Goal: Task Accomplishment & Management: Complete application form

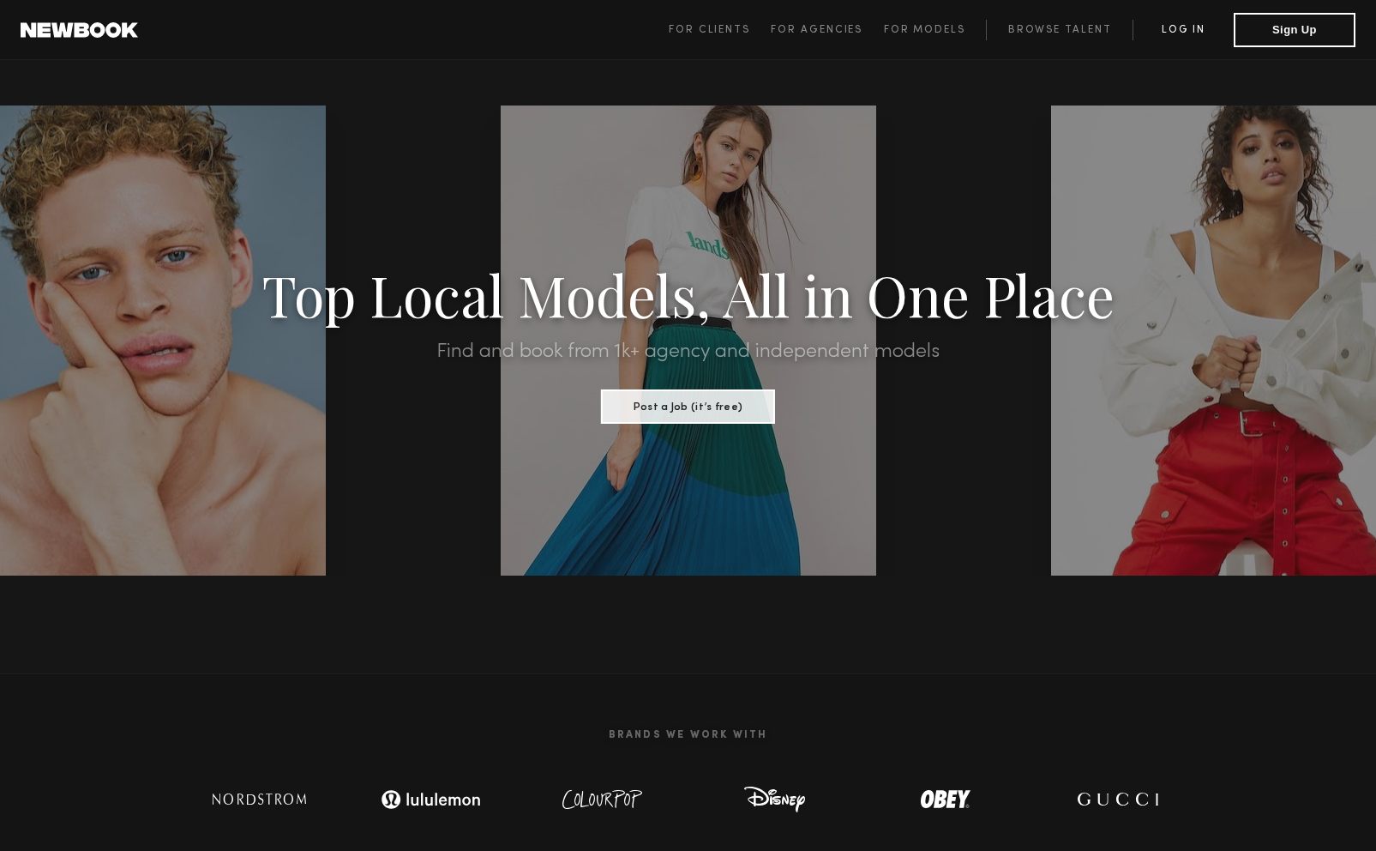
click at [1187, 32] on link "Log in" at bounding box center [1183, 30] width 101 height 21
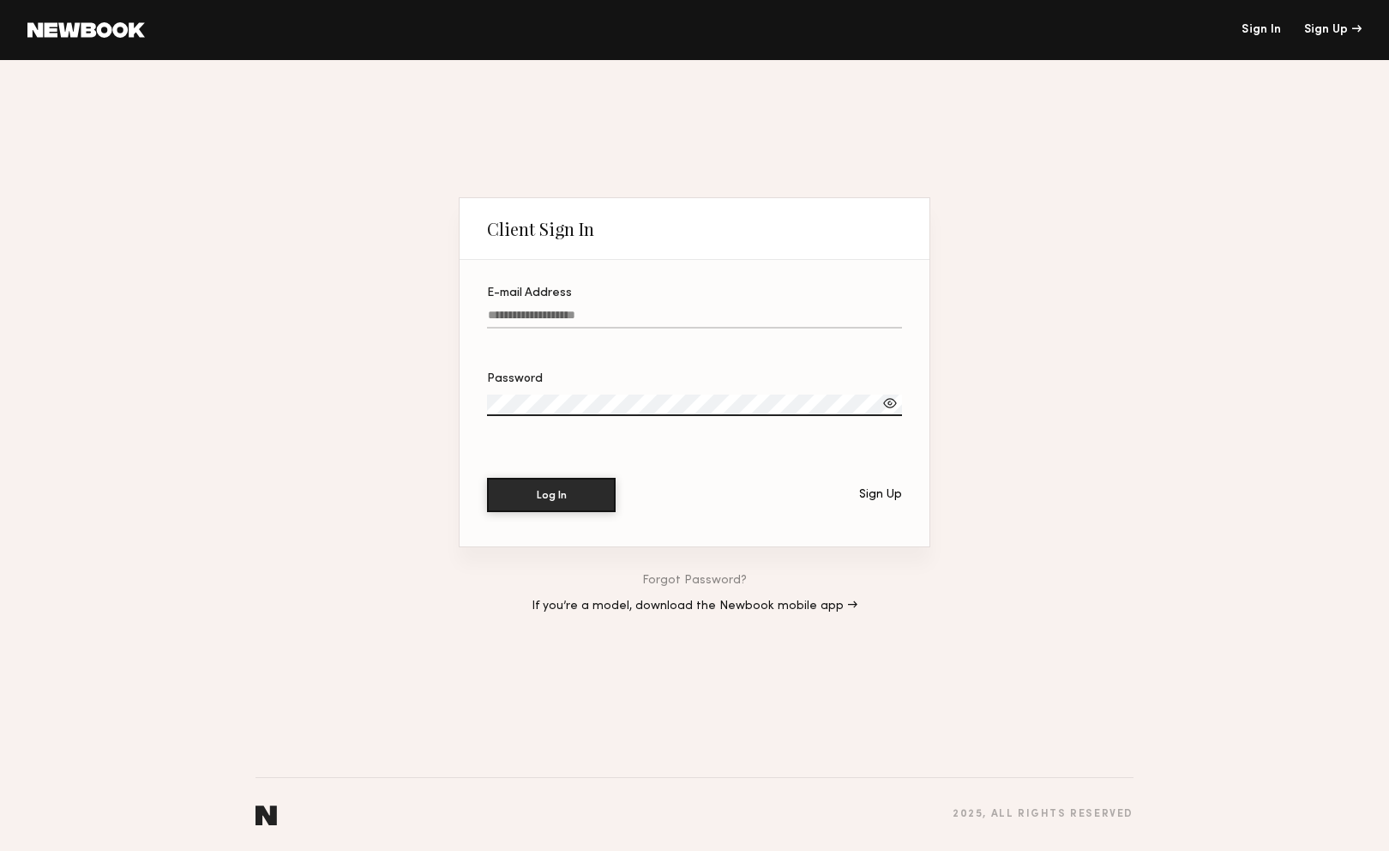
click at [630, 313] on input "E-mail Address" at bounding box center [694, 319] width 415 height 20
paste input "**********"
type input "**********"
click at [580, 486] on button "Log In" at bounding box center [551, 494] width 129 height 34
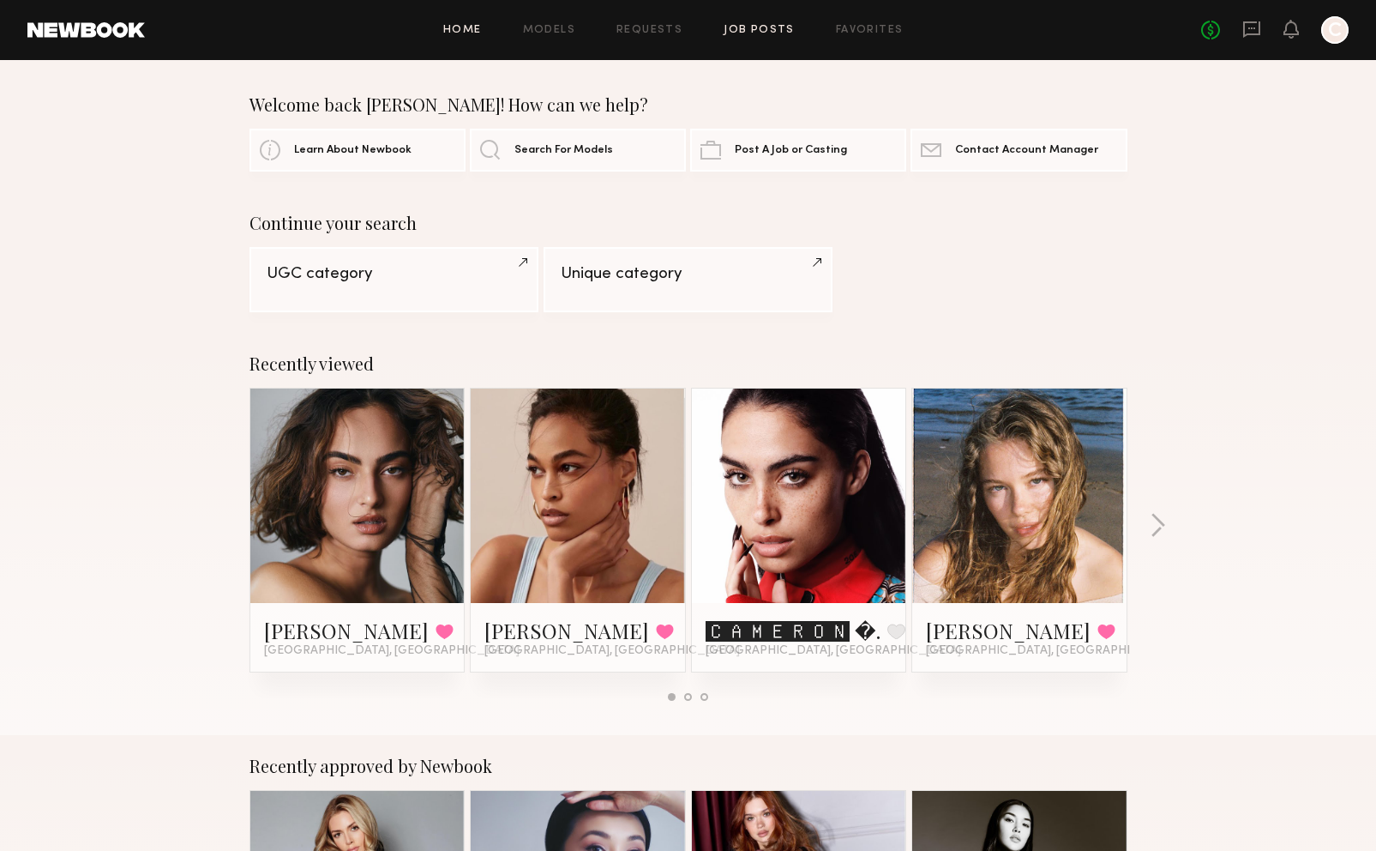
click at [774, 34] on link "Job Posts" at bounding box center [759, 30] width 71 height 11
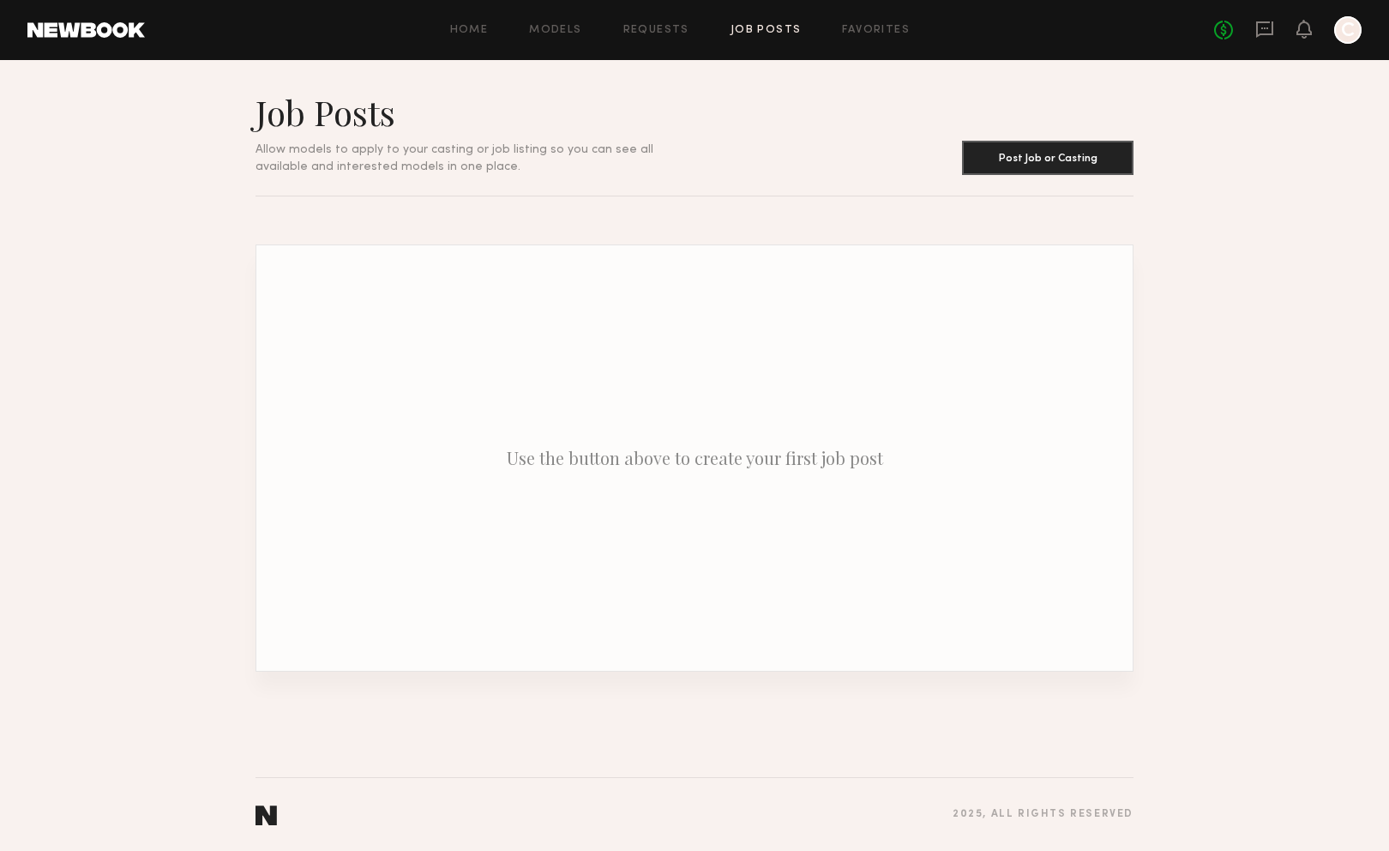
click at [617, 31] on div "Home Models Requests Job Posts Favorites Sign Out" at bounding box center [679, 30] width 1069 height 11
click at [645, 31] on link "Requests" at bounding box center [656, 30] width 66 height 11
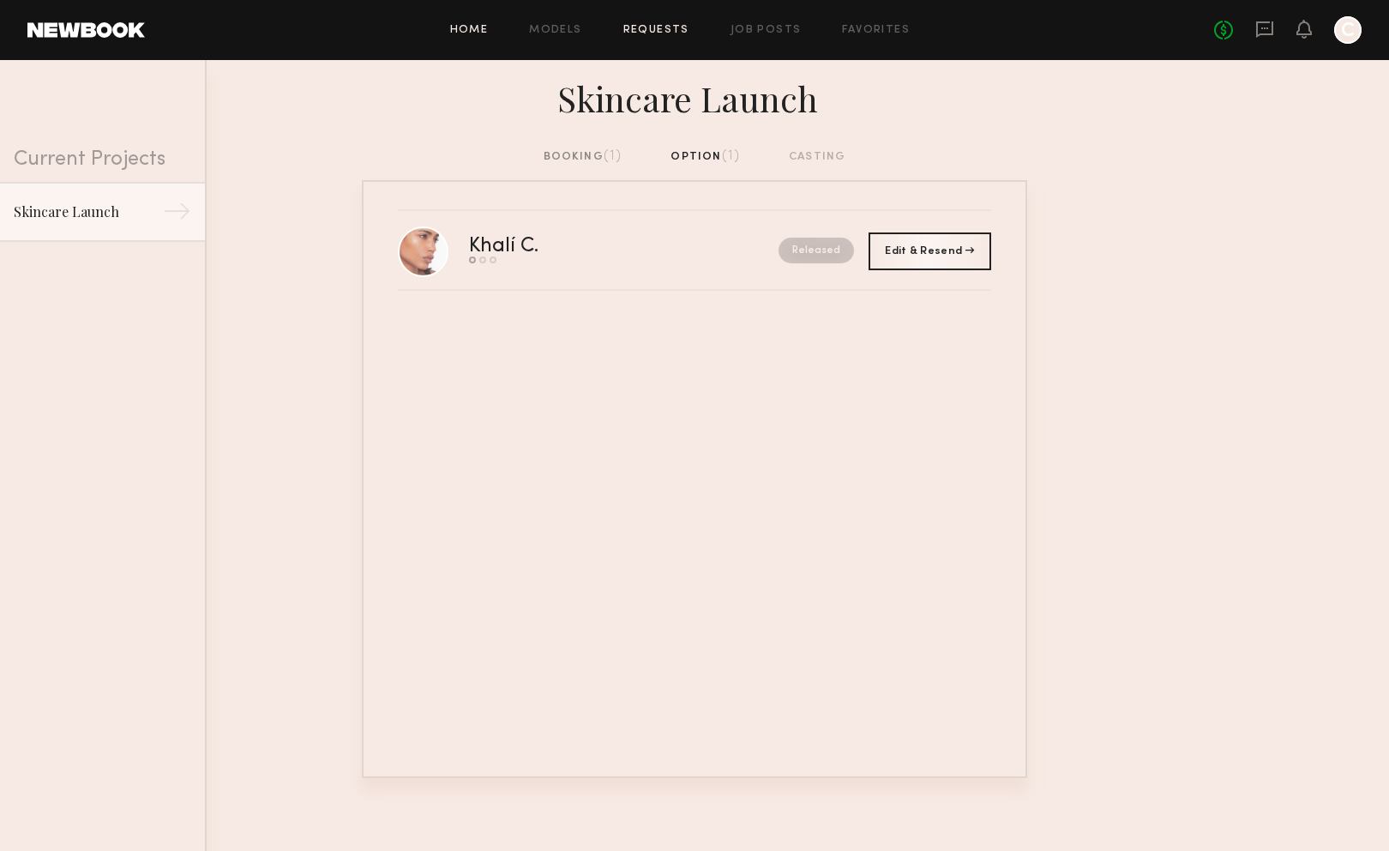
click at [464, 32] on link "Home" at bounding box center [469, 30] width 39 height 11
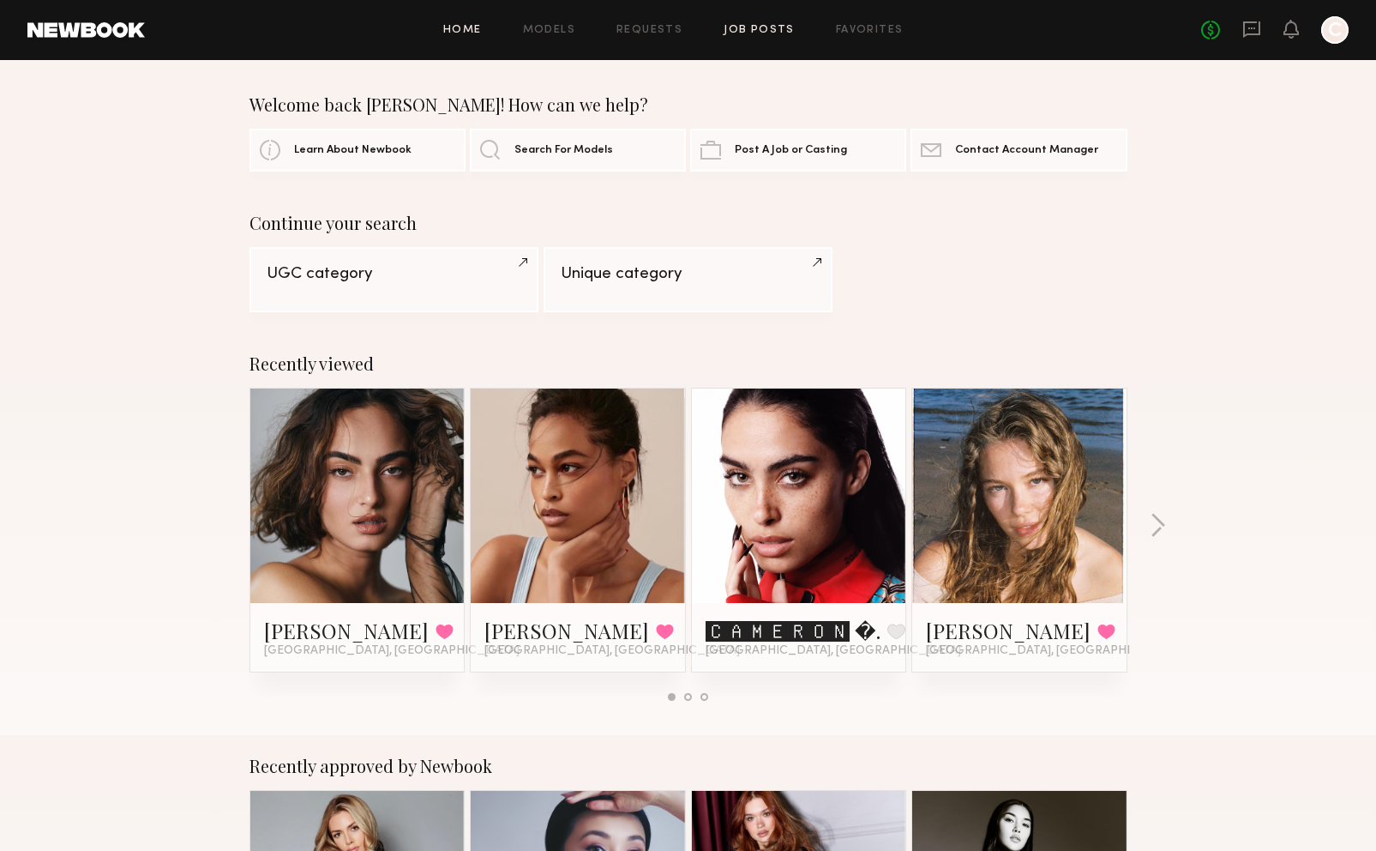
click at [725, 28] on link "Job Posts" at bounding box center [759, 30] width 71 height 11
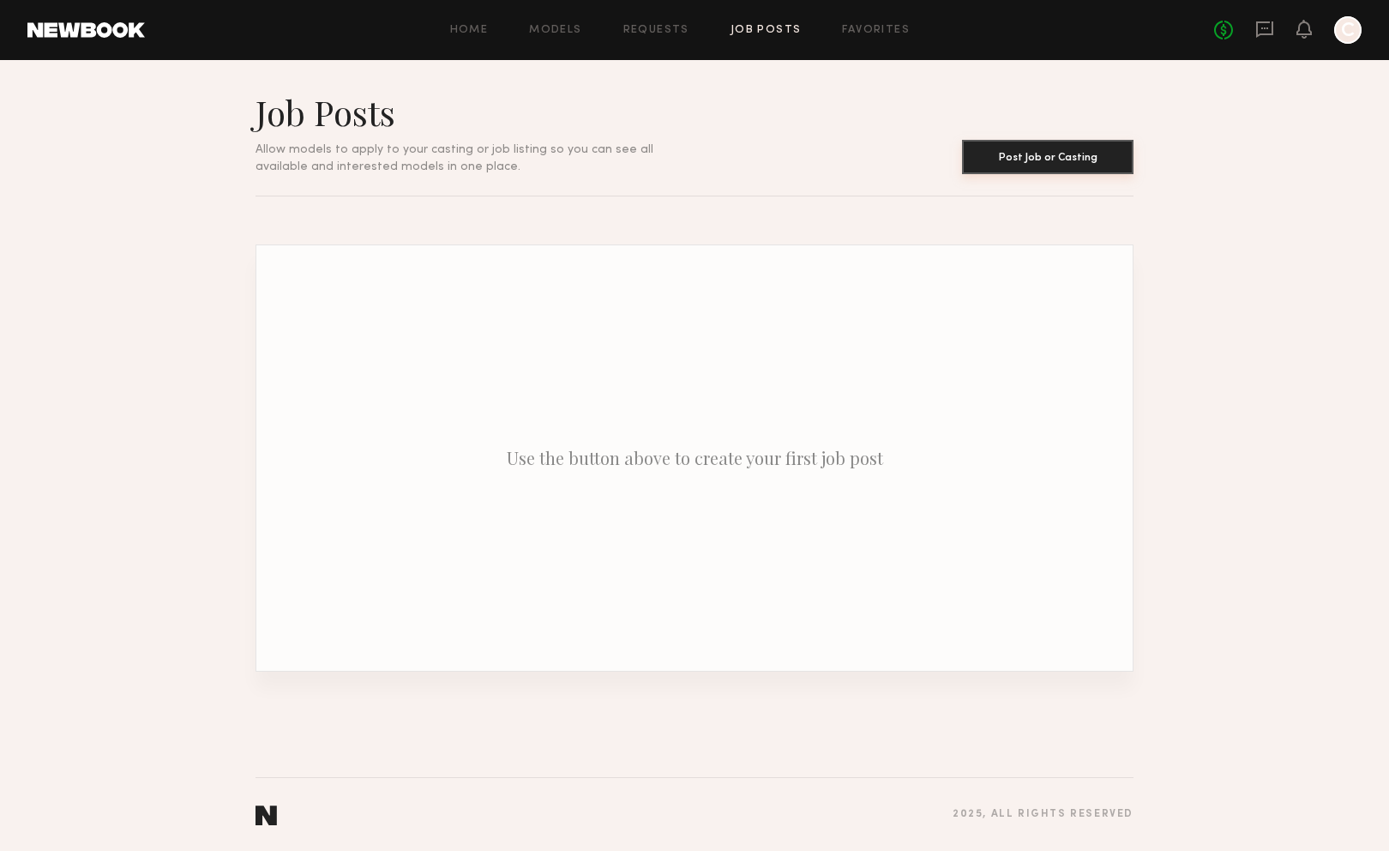
click at [1007, 164] on button "Post Job or Casting" at bounding box center [1047, 157] width 171 height 34
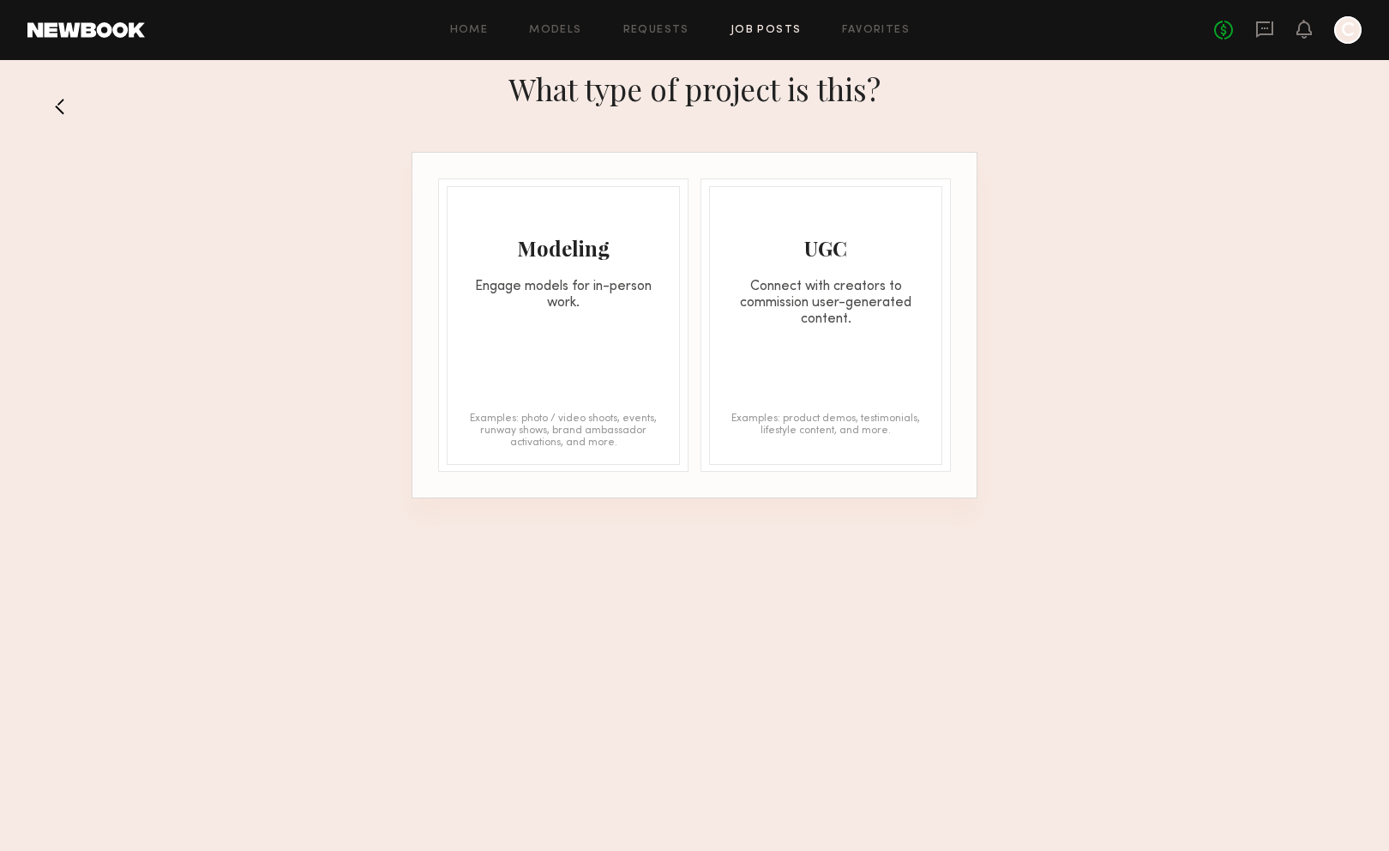
click at [808, 314] on div "Connect with creators to commission user-generated content." at bounding box center [826, 303] width 232 height 49
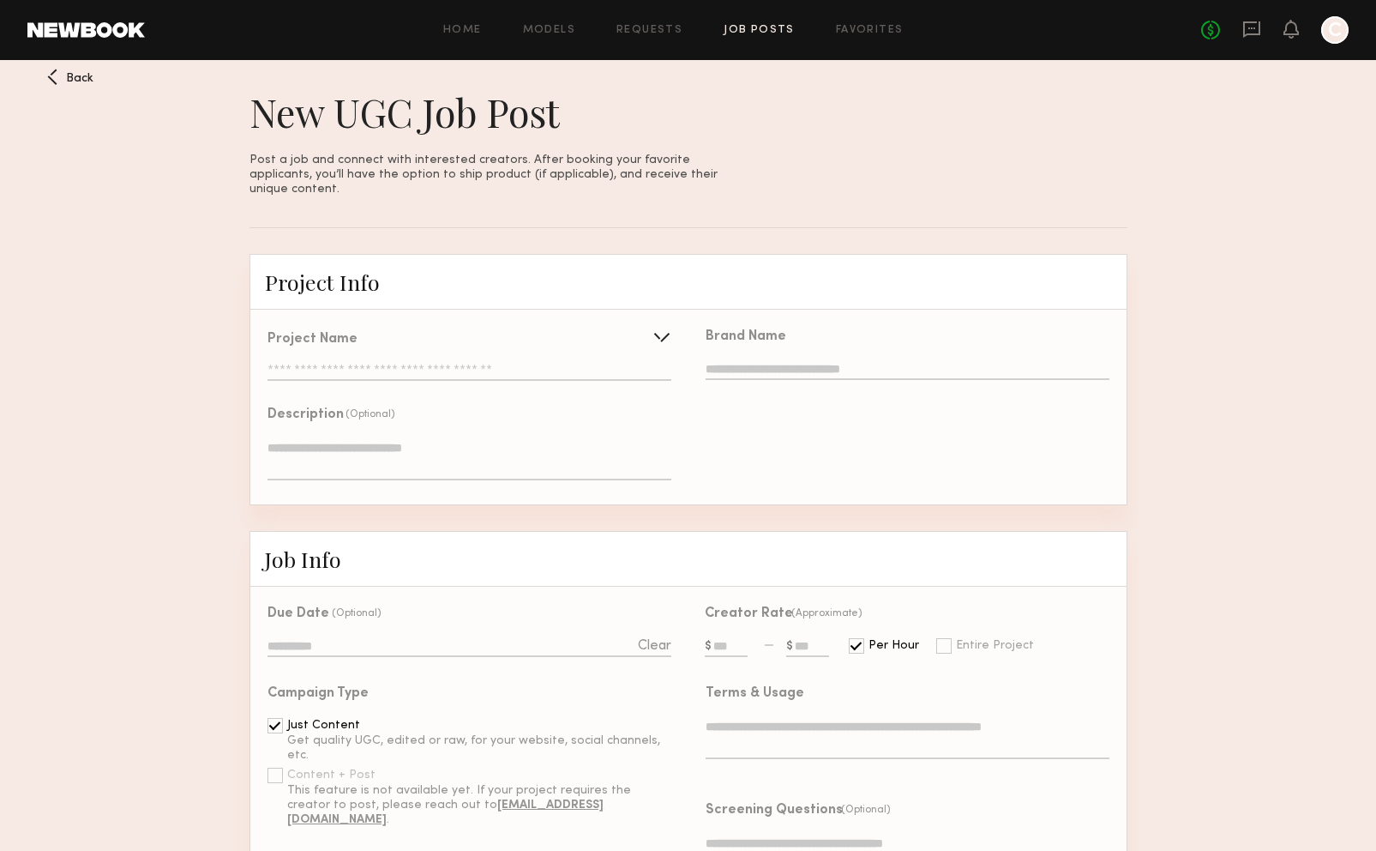
click at [448, 371] on input "text" at bounding box center [469, 372] width 403 height 17
click at [507, 395] on div "Use recent UGC project" at bounding box center [468, 410] width 400 height 39
click at [773, 344] on div "Brand Name" at bounding box center [907, 356] width 403 height 52
click at [766, 361] on input "text" at bounding box center [907, 370] width 403 height 19
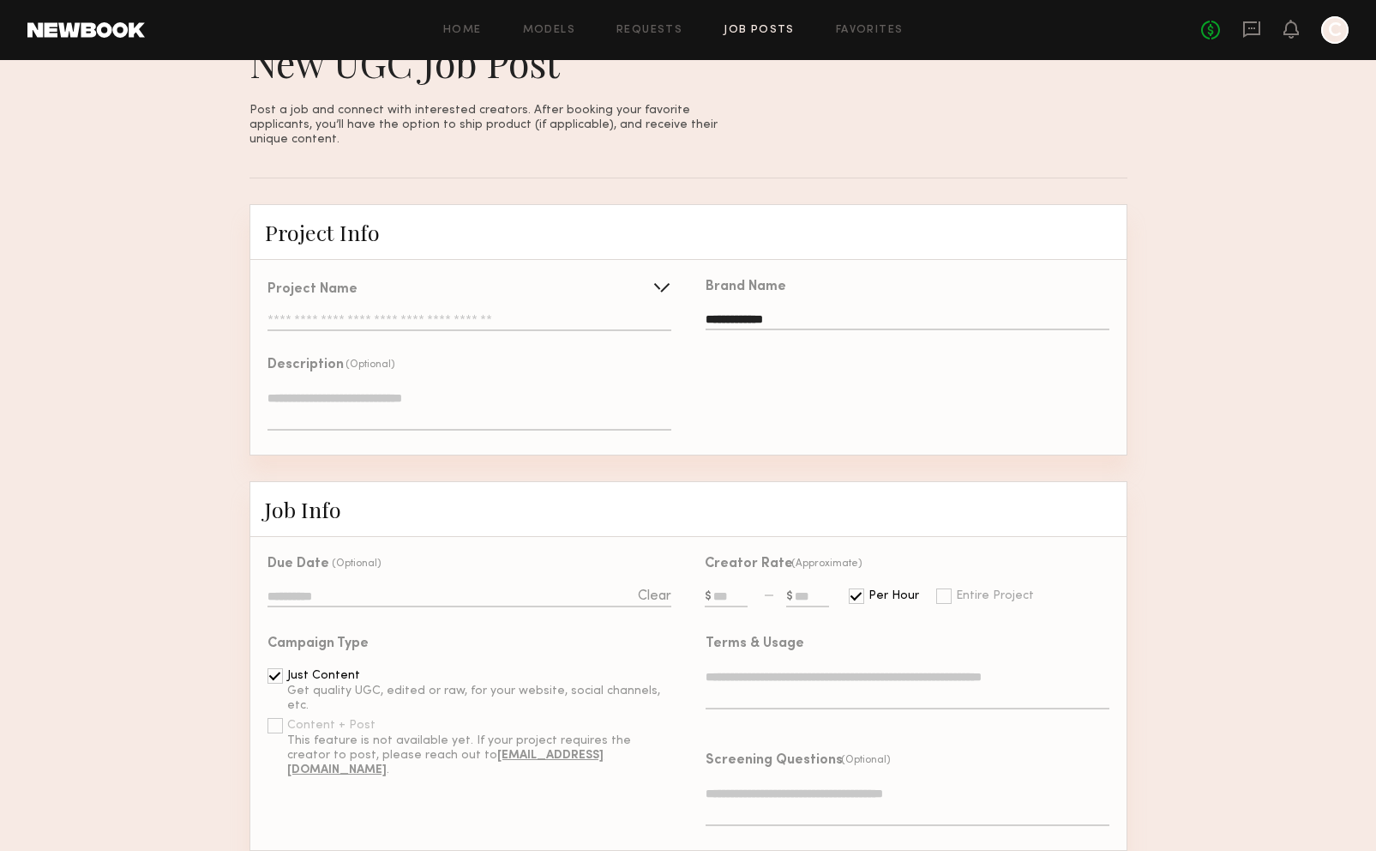
scroll to position [171, 0]
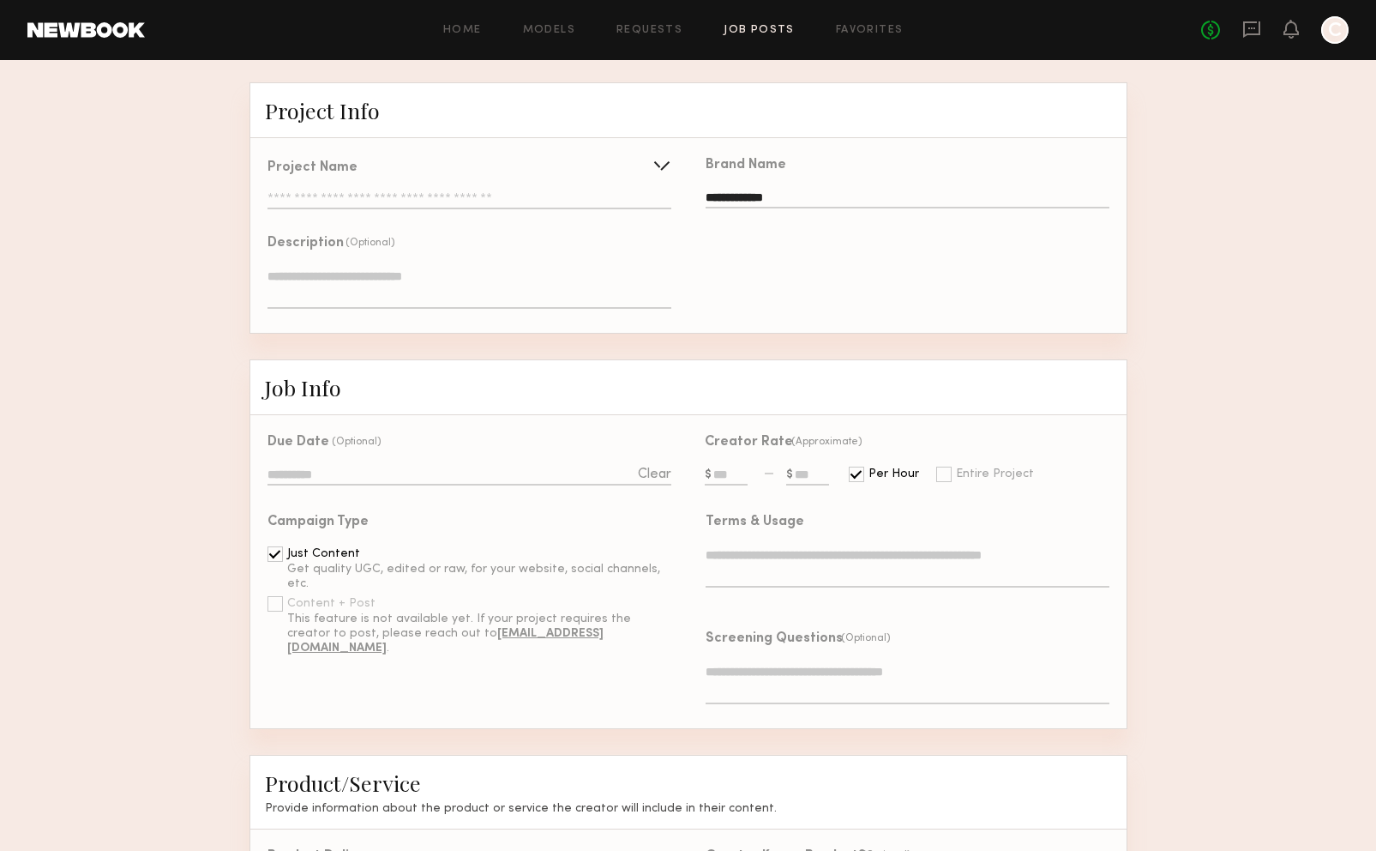
type input "**********"
click at [725, 478] on input "text" at bounding box center [726, 475] width 43 height 19
click at [787, 473] on input "text" at bounding box center [807, 475] width 43 height 19
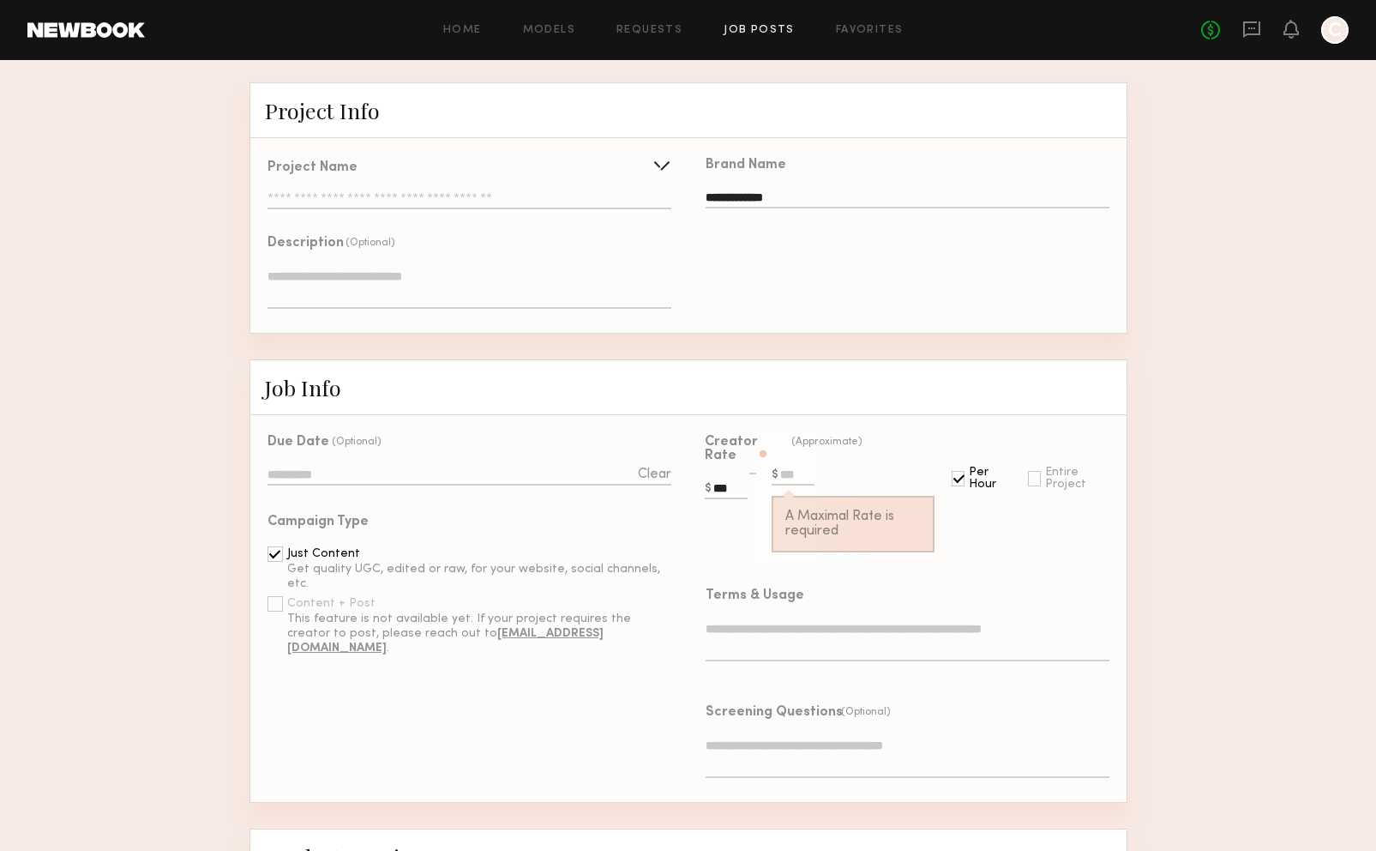
click at [931, 472] on div "Creator Rate (Approximate) *** A Maximal Rate is required Per Hour Entire Proje…" at bounding box center [899, 491] width 421 height 153
click at [714, 494] on input "***" at bounding box center [726, 489] width 43 height 19
type input "***"
click at [785, 470] on input "text" at bounding box center [793, 475] width 43 height 19
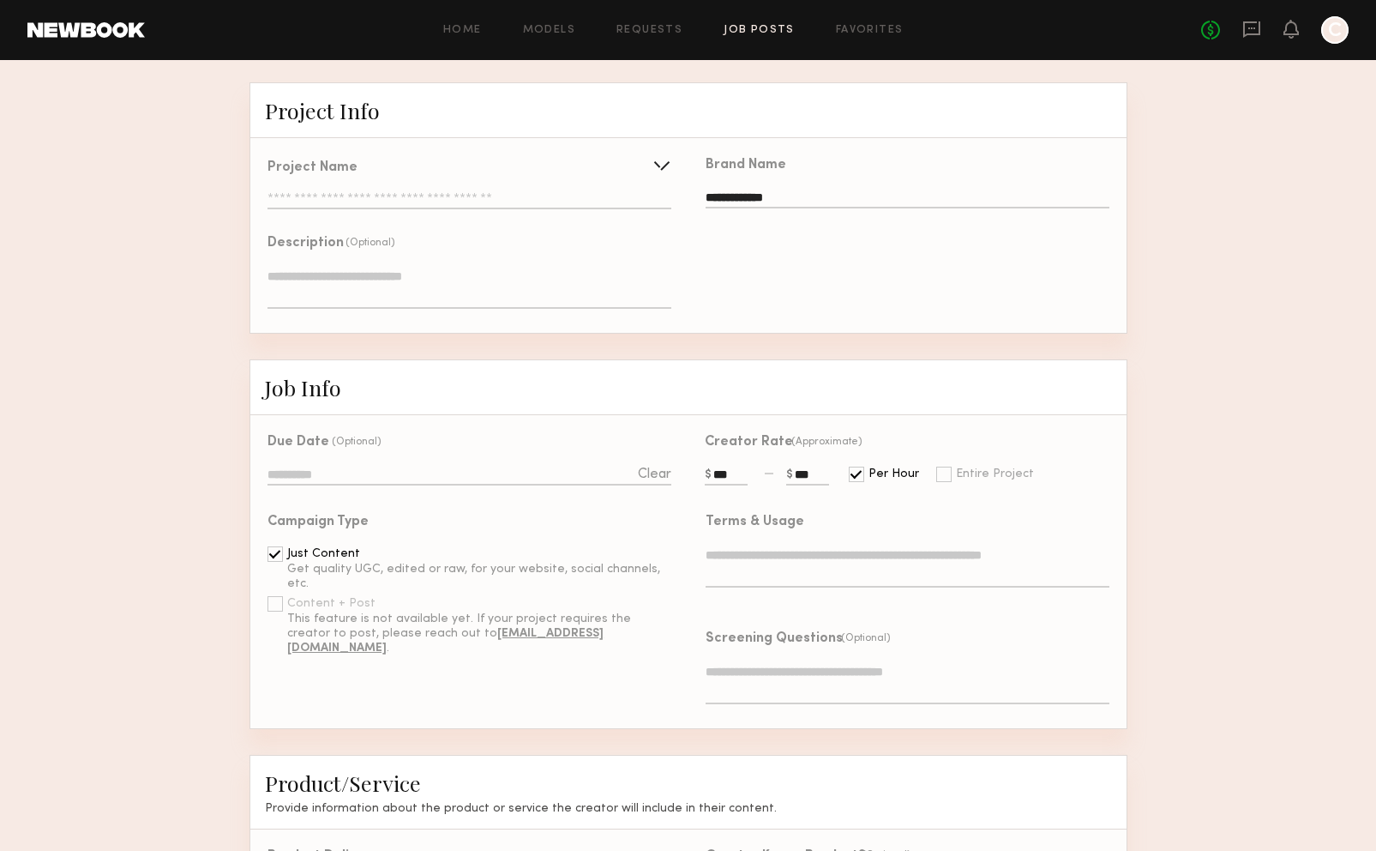
type input "***"
click at [495, 637] on b "[EMAIL_ADDRESS][DOMAIN_NAME]" at bounding box center [445, 641] width 316 height 26
click at [490, 636] on b "[EMAIL_ADDRESS][DOMAIN_NAME]" at bounding box center [445, 641] width 316 height 26
click at [489, 638] on b "[EMAIL_ADDRESS][DOMAIN_NAME]" at bounding box center [445, 641] width 316 height 26
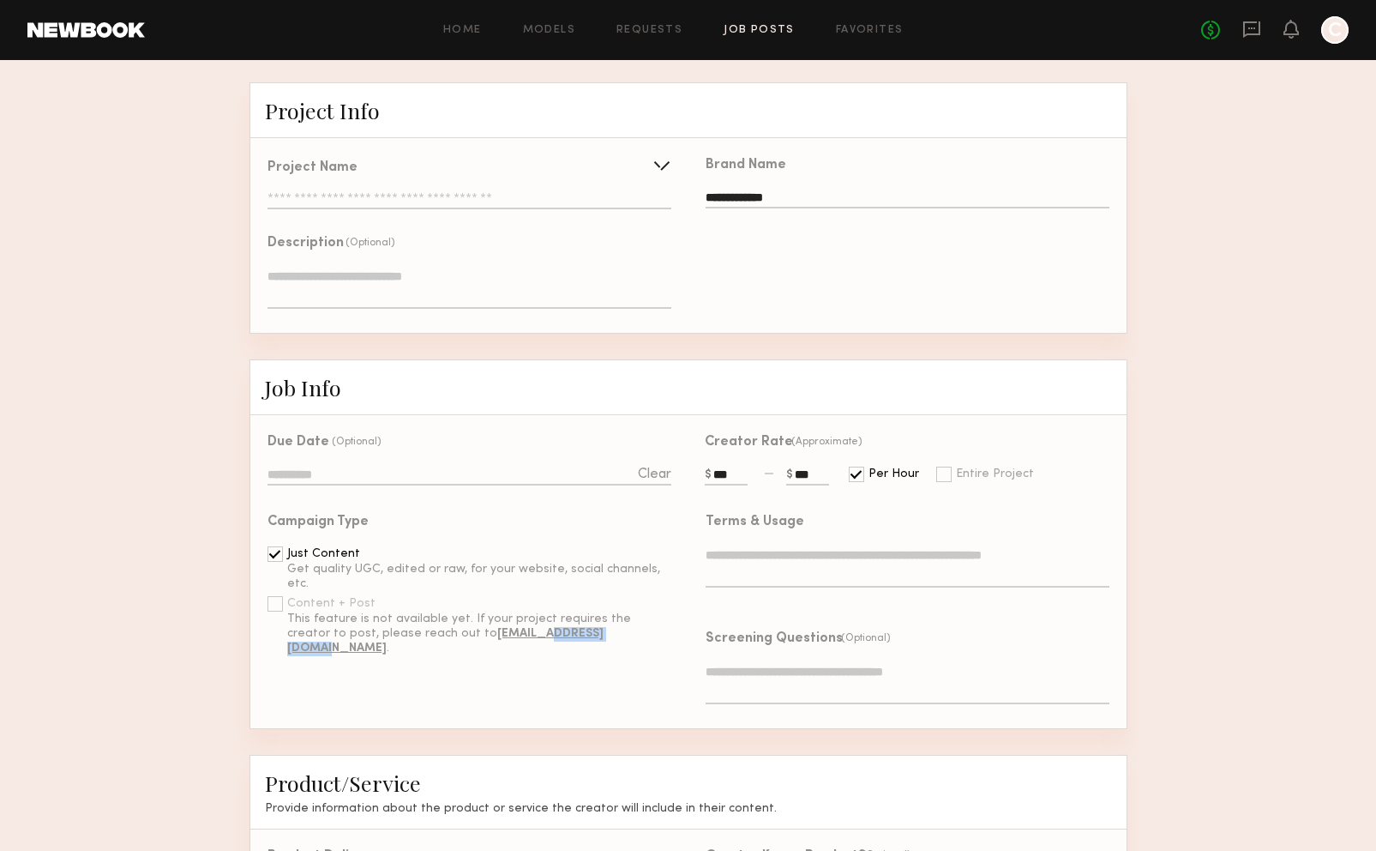
click at [488, 638] on b "[EMAIL_ADDRESS][DOMAIN_NAME]" at bounding box center [445, 641] width 316 height 26
click at [476, 638] on b "[EMAIL_ADDRESS][DOMAIN_NAME]" at bounding box center [445, 641] width 316 height 26
click at [410, 641] on div "This feature is not available yet. If your project requires the creator to post…" at bounding box center [478, 633] width 383 height 43
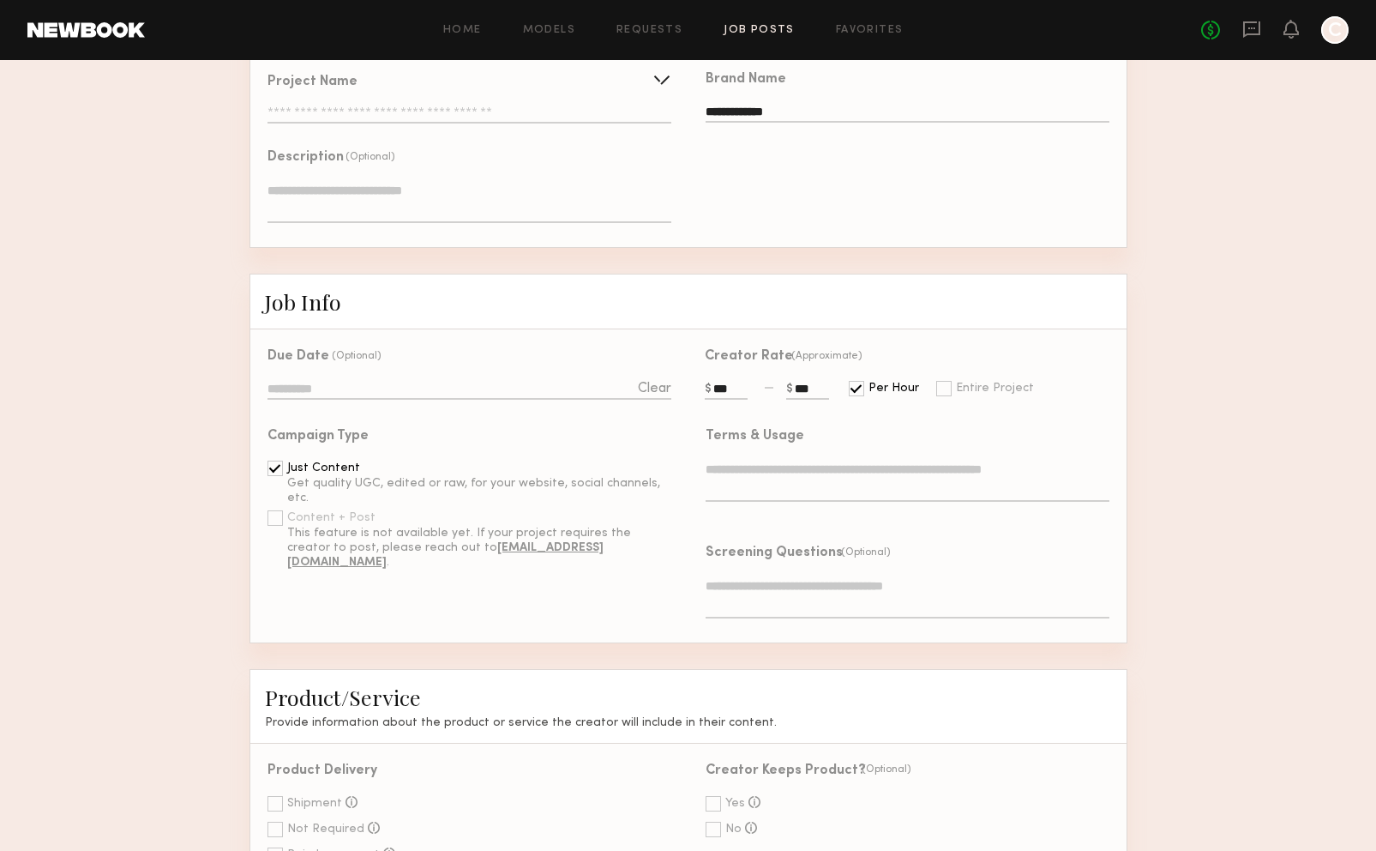
scroll to position [257, 0]
drag, startPoint x: 610, startPoint y: 557, endPoint x: 439, endPoint y: 557, distance: 170.6
click at [440, 558] on div "Just Content Get quality UGC, edited or raw, for your website, social channels,…" at bounding box center [469, 509] width 403 height 99
drag, startPoint x: 423, startPoint y: 553, endPoint x: 417, endPoint y: 592, distance: 39.0
click at [417, 592] on div "Due Date (Optional) Clear Campaign Type Just Content Get quality UGC, edited or…" at bounding box center [469, 485] width 438 height 313
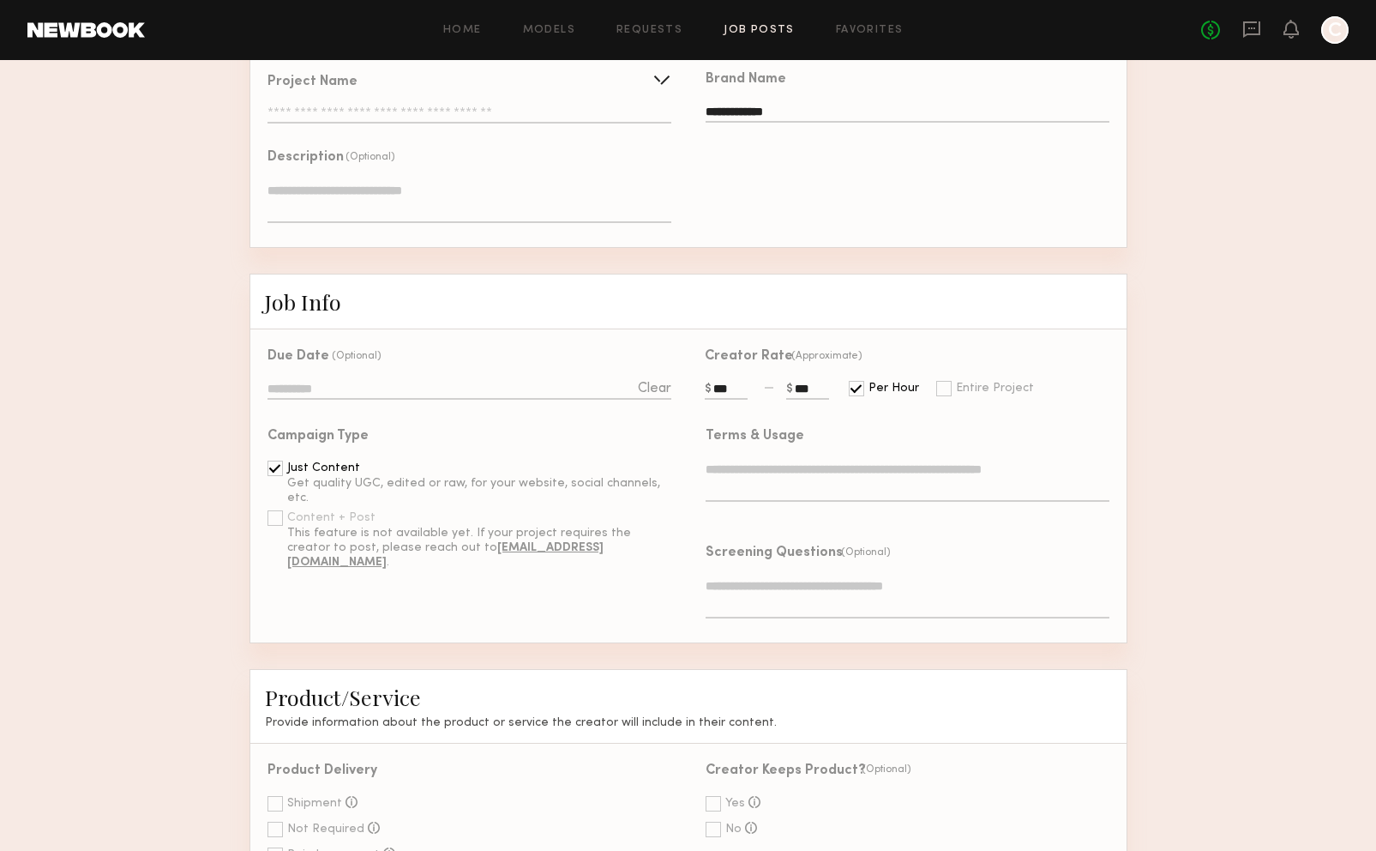
scroll to position [0, 0]
